Goal: Information Seeking & Learning: Compare options

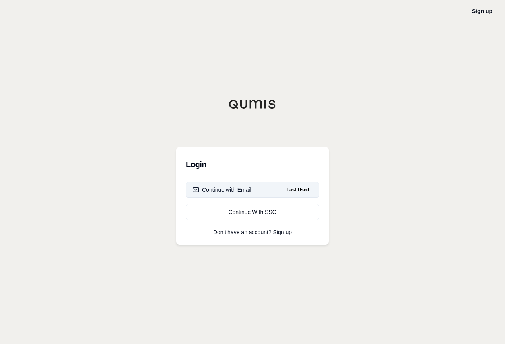
click at [246, 186] on div "Continue with Email" at bounding box center [221, 190] width 59 height 8
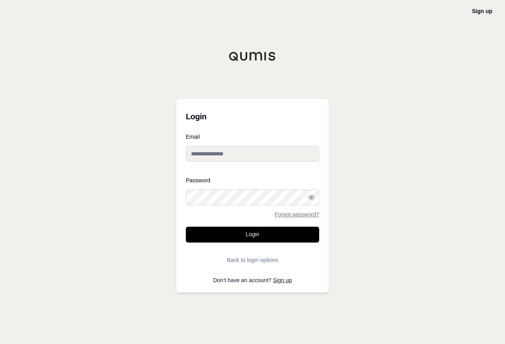
click at [251, 156] on input "Email" at bounding box center [252, 154] width 133 height 16
type input "**********"
click at [304, 215] on link "Forgot password?" at bounding box center [297, 215] width 44 height 6
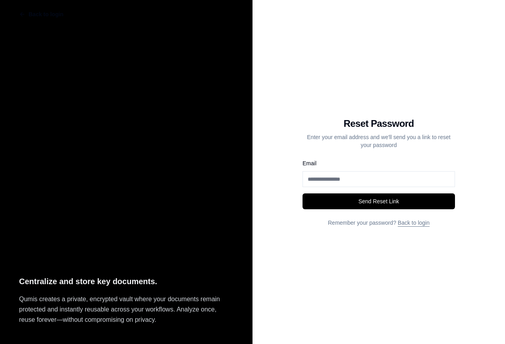
click at [346, 178] on input "Email" at bounding box center [378, 179] width 152 height 16
type input "**********"
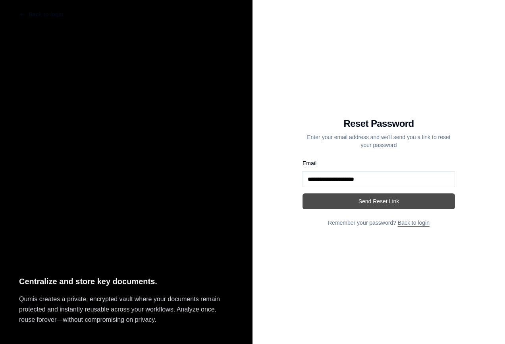
click at [382, 196] on button "Send Reset Link" at bounding box center [378, 202] width 152 height 16
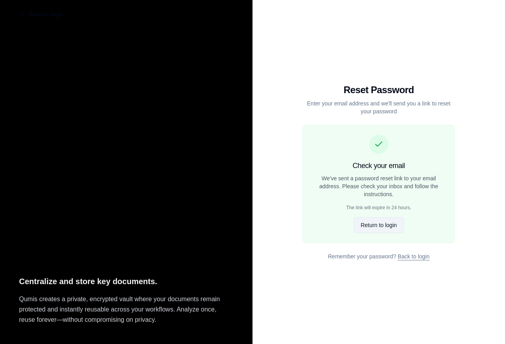
click at [382, 225] on button "Return to login" at bounding box center [378, 225] width 50 height 16
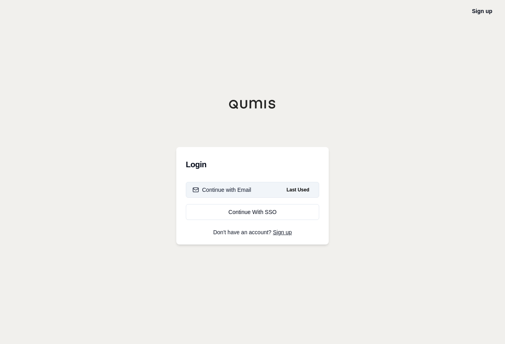
click at [259, 192] on button "Continue with Email Last Used" at bounding box center [252, 190] width 133 height 16
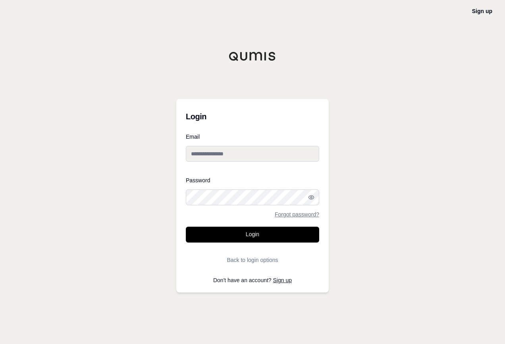
click at [259, 153] on input "Email" at bounding box center [252, 154] width 133 height 16
type input "**********"
click at [186, 227] on button "Login" at bounding box center [252, 235] width 133 height 16
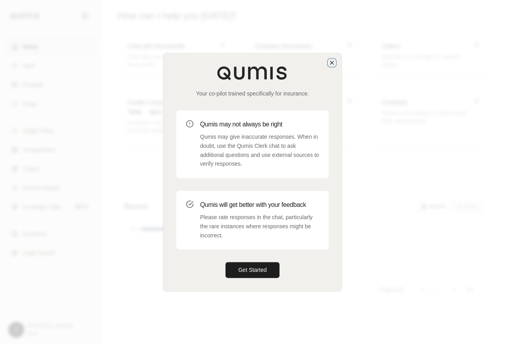
click at [332, 62] on icon "button" at bounding box center [331, 62] width 3 height 3
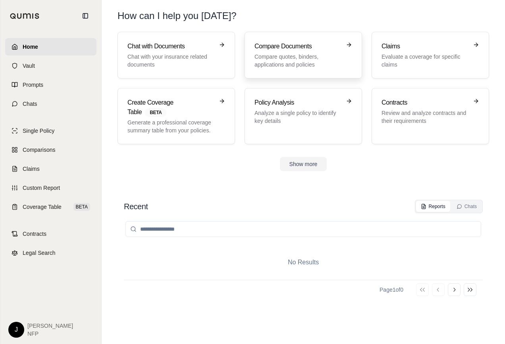
click at [269, 53] on p "Compare quotes, binders, applications and policies" at bounding box center [297, 61] width 86 height 16
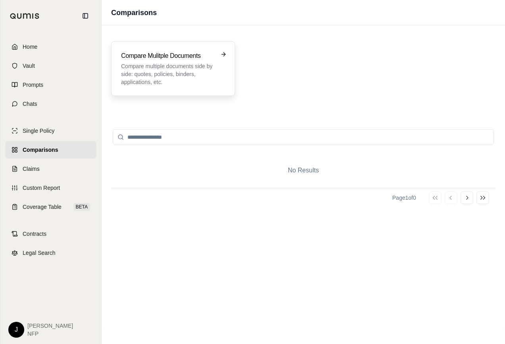
click at [205, 53] on h3 "Compare Mulitple Documents" at bounding box center [167, 56] width 93 height 10
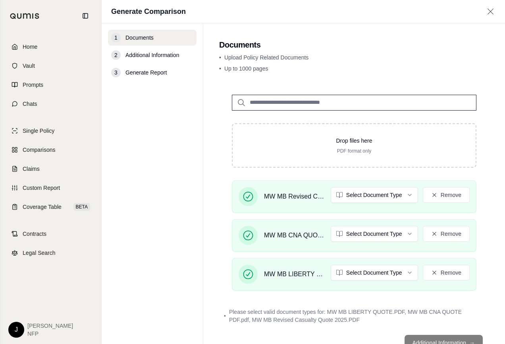
scroll to position [29, 0]
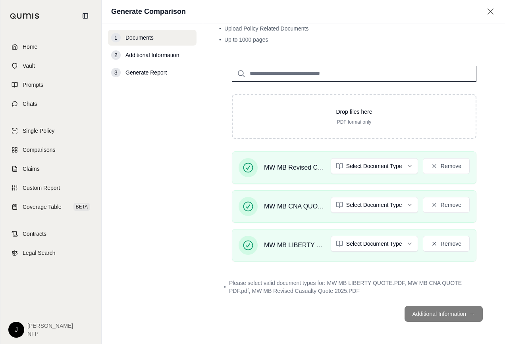
click at [437, 313] on footer "Additional Information →" at bounding box center [354, 314] width 270 height 29
click at [403, 165] on html "Home Vault Prompts Chats Single Policy Comparisons Claims Custom Report Coverag…" at bounding box center [252, 172] width 505 height 344
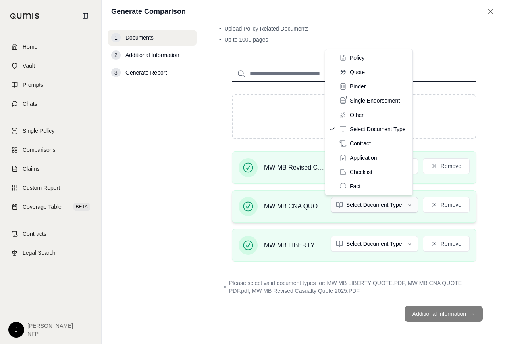
click at [405, 204] on html "Home Vault Prompts Chats Single Policy Comparisons Claims Custom Report Coverag…" at bounding box center [252, 172] width 505 height 344
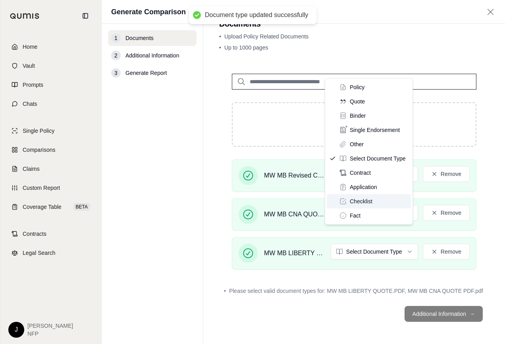
scroll to position [0, 0]
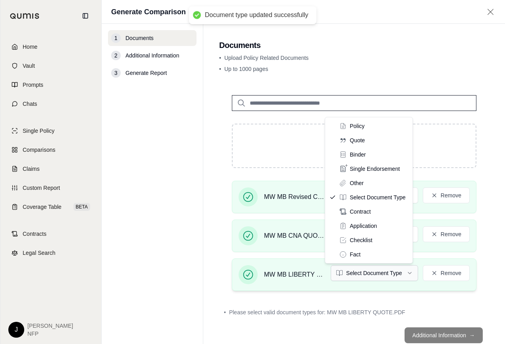
click at [403, 275] on html "Document type updated successfully Document type updated successfully Home Vaul…" at bounding box center [252, 172] width 505 height 344
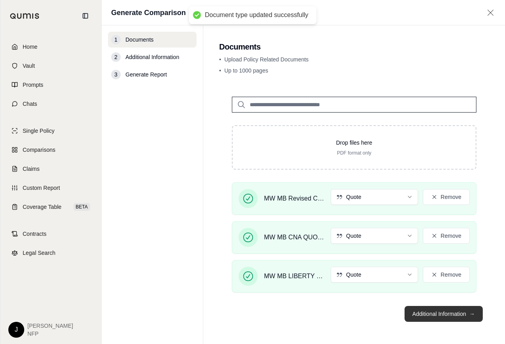
click at [439, 312] on button "Additional Information →" at bounding box center [443, 314] width 78 height 16
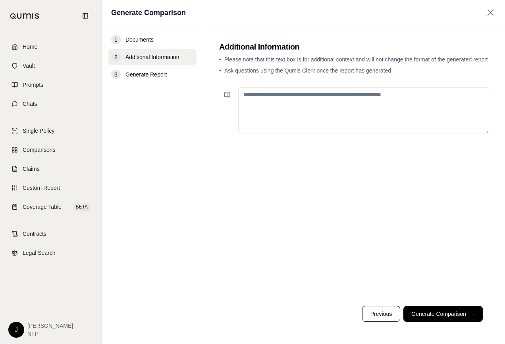
click at [325, 107] on textarea at bounding box center [363, 110] width 251 height 47
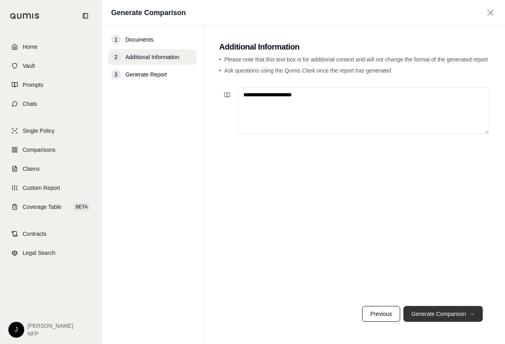
type textarea "**********"
click at [433, 315] on button "Generate Comparison →" at bounding box center [442, 314] width 79 height 16
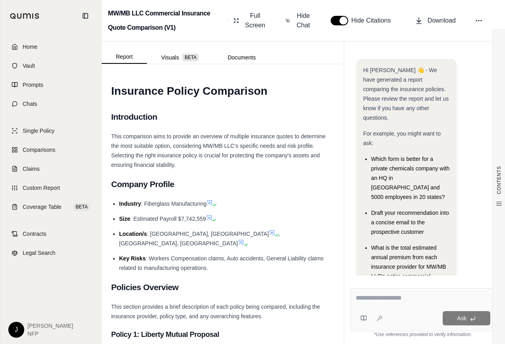
scroll to position [85, 0]
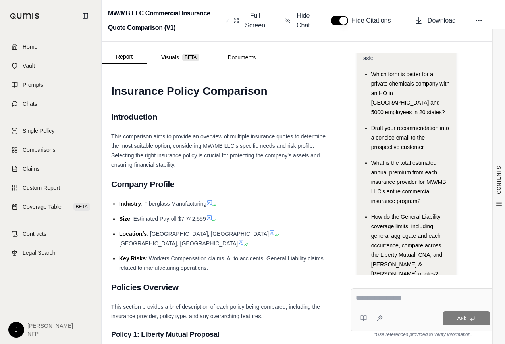
click at [400, 297] on textarea at bounding box center [422, 299] width 134 height 10
type textarea "**********"
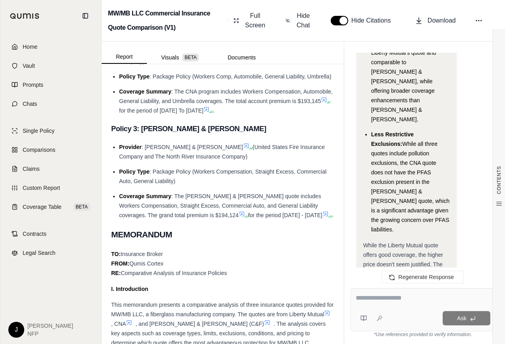
scroll to position [0, 0]
click at [414, 301] on textarea at bounding box center [422, 299] width 134 height 10
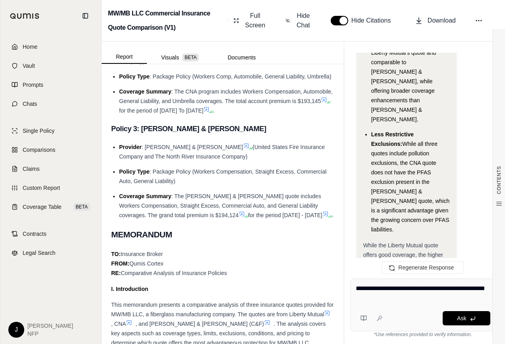
type textarea "**********"
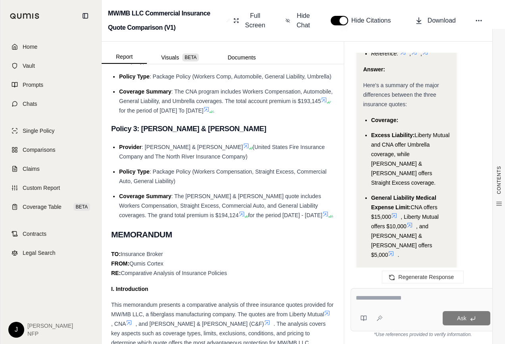
scroll to position [5075, 0]
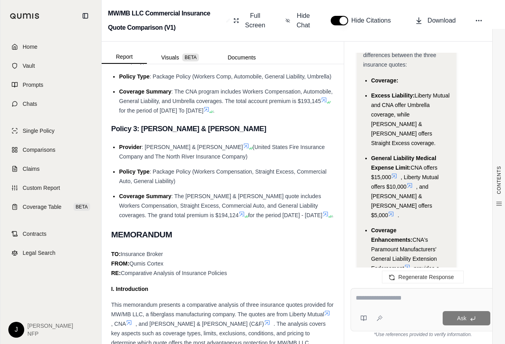
click at [403, 298] on textarea at bounding box center [422, 299] width 134 height 10
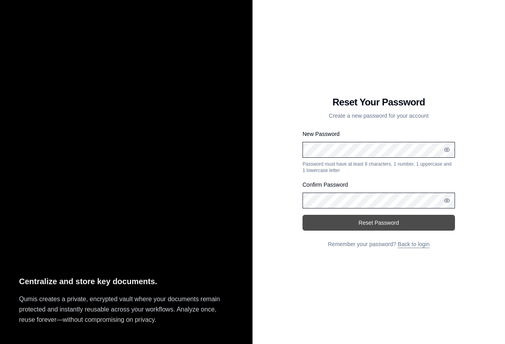
click at [380, 223] on button "Reset Password" at bounding box center [378, 223] width 152 height 16
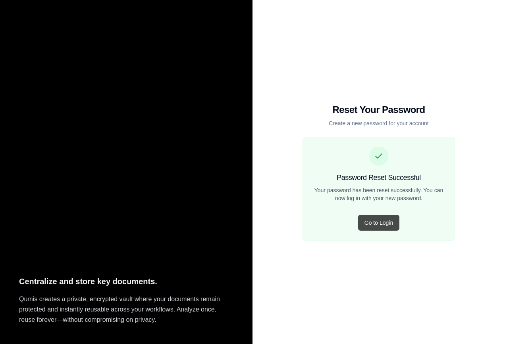
click at [382, 220] on button "Go to Login" at bounding box center [378, 223] width 41 height 16
